Goal: Transaction & Acquisition: Purchase product/service

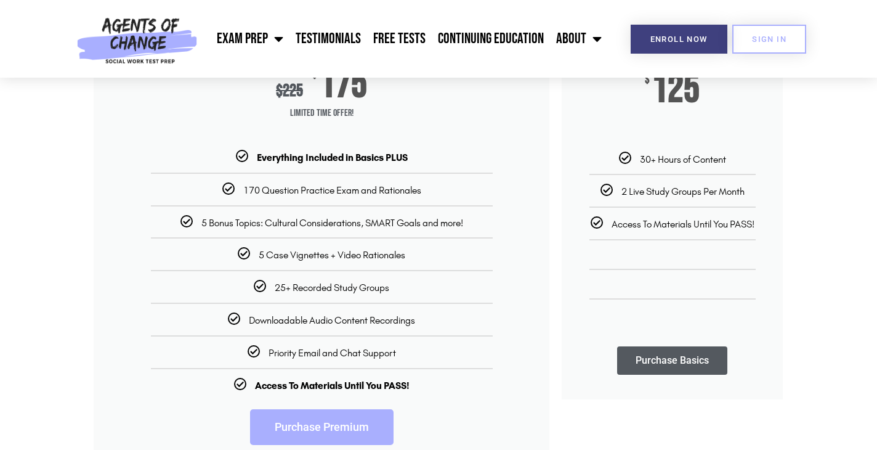
scroll to position [235, 0]
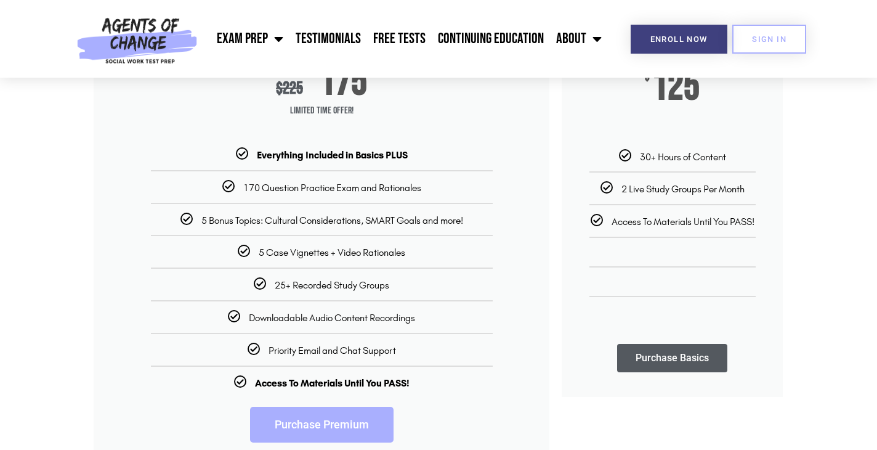
click at [334, 181] on div "170 Question Practice Exam and Rationales" at bounding box center [321, 187] width 437 height 13
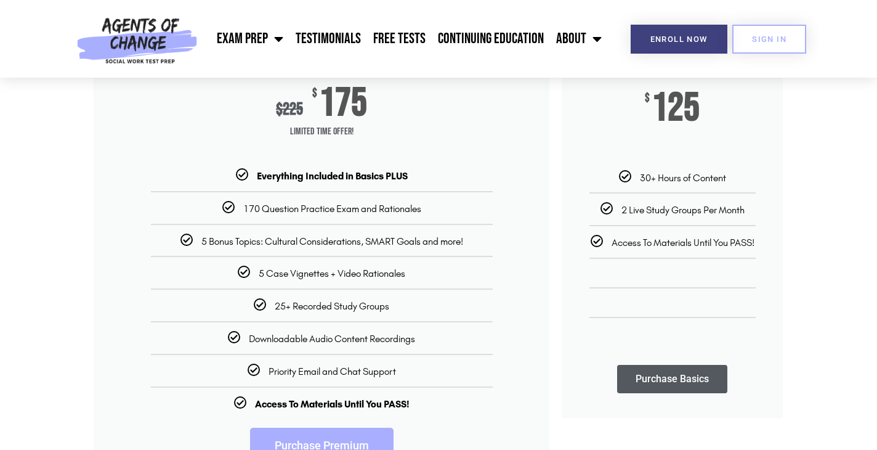
scroll to position [299, 0]
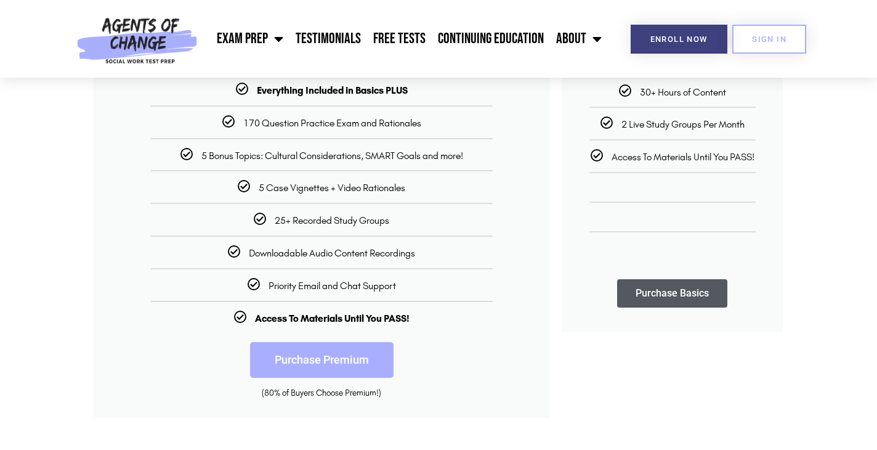
click at [285, 253] on span "Downloadable Audio Content Recordings" at bounding box center [332, 253] width 166 height 12
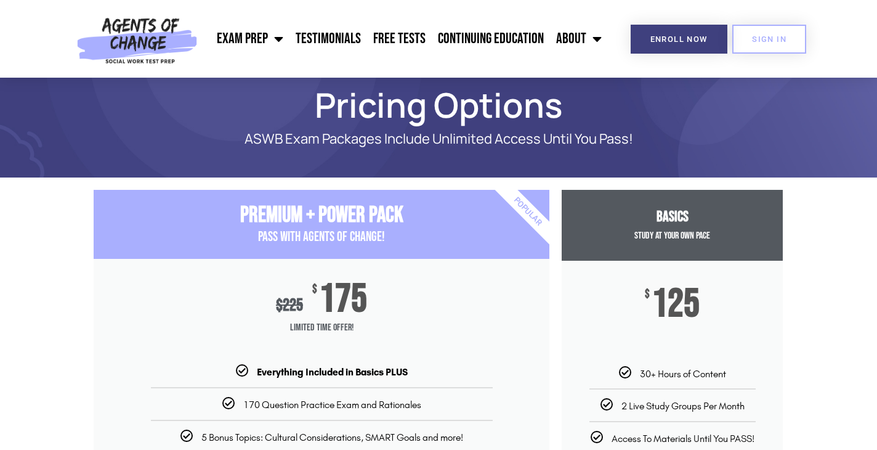
scroll to position [22, 0]
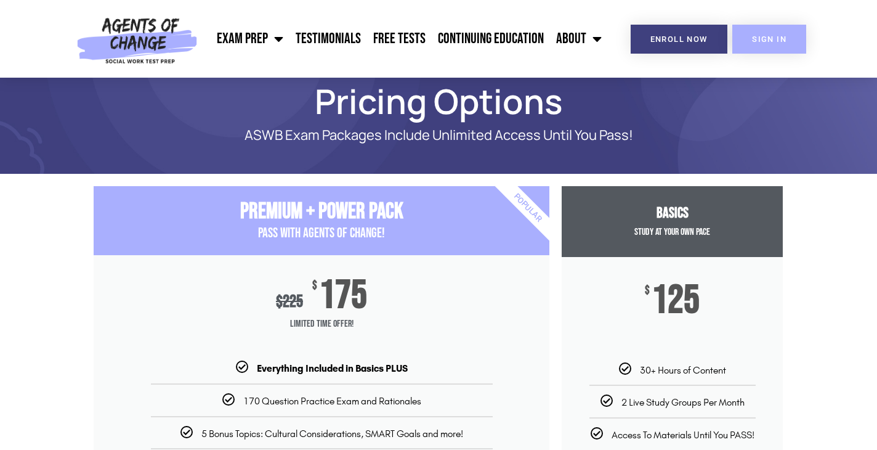
click at [776, 44] on link "SIGN IN" at bounding box center [769, 39] width 74 height 29
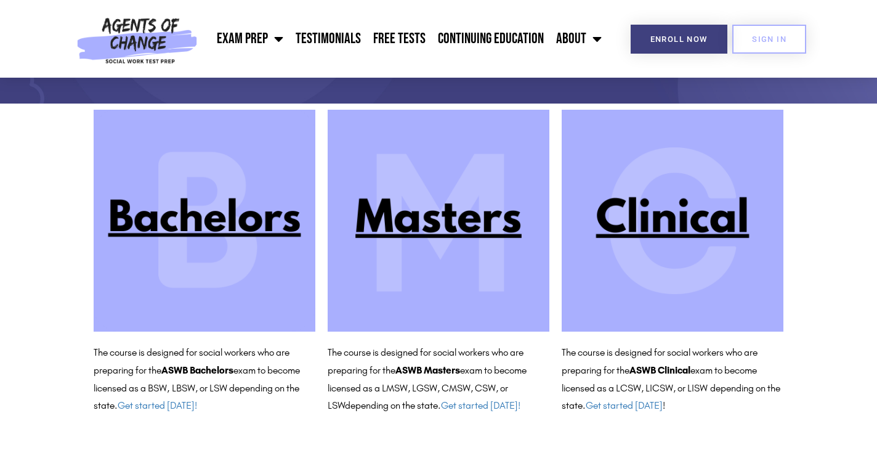
click at [466, 243] on img at bounding box center [439, 221] width 222 height 222
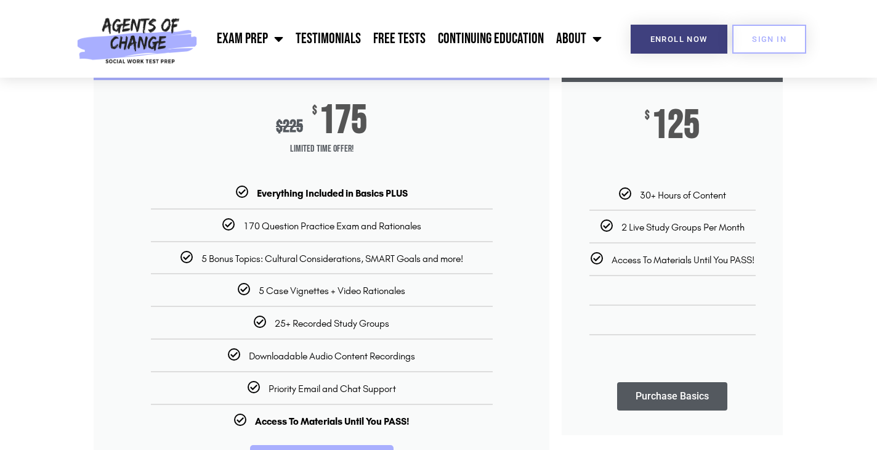
scroll to position [197, 0]
click at [254, 192] on div "Everything Included in Basics PLUS" at bounding box center [321, 191] width 437 height 13
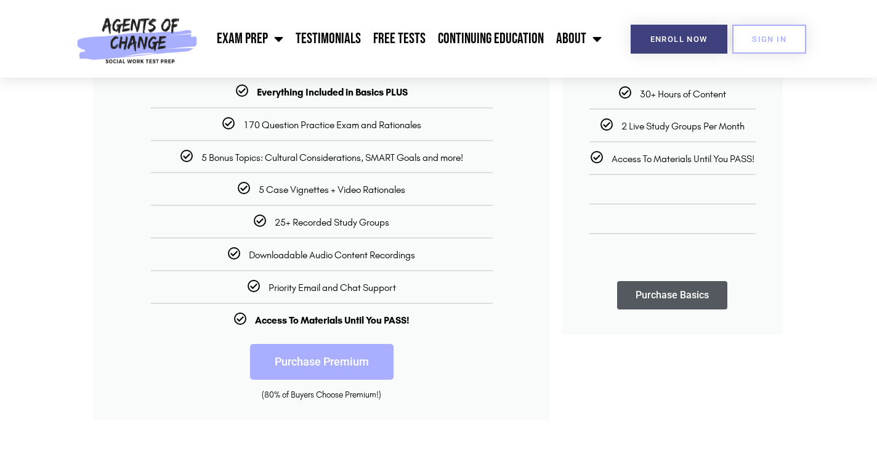
scroll to position [295, 0]
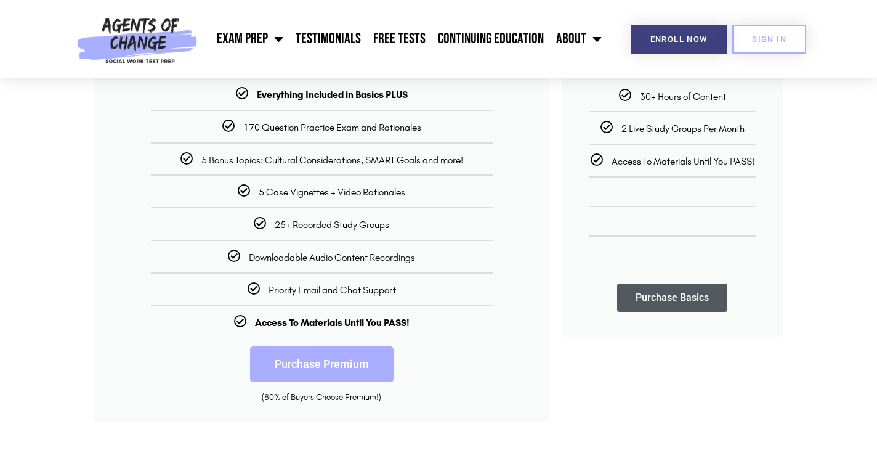
click at [326, 359] on link "Purchase Premium" at bounding box center [322, 364] width 144 height 36
